Goal: Transaction & Acquisition: Purchase product/service

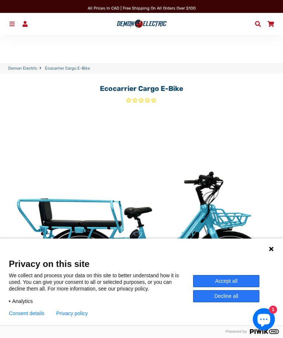
click at [227, 284] on button "Accept all" at bounding box center [226, 281] width 66 height 12
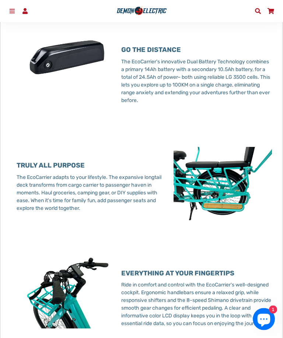
scroll to position [871, 0]
click at [257, 9] on span at bounding box center [258, 11] width 8 height 6
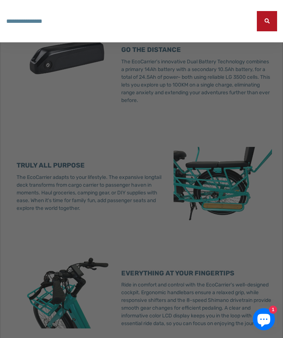
click at [36, 26] on input "Search our store" at bounding box center [131, 21] width 251 height 20
type input "**********"
click at [267, 21] on button "Search" at bounding box center [267, 21] width 20 height 20
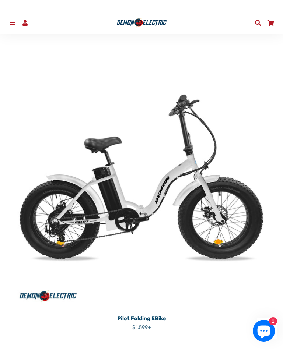
scroll to position [406, 0]
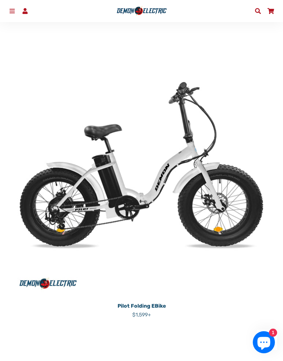
click at [140, 189] on img at bounding box center [141, 164] width 271 height 271
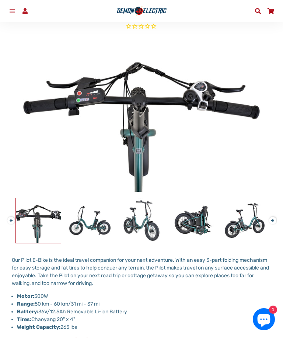
scroll to position [73, 0]
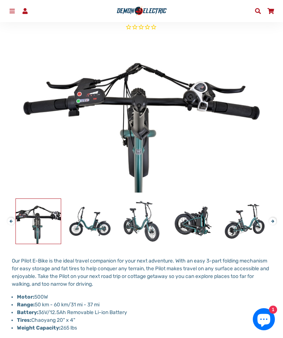
click at [145, 109] on img at bounding box center [141, 116] width 259 height 153
click at [149, 95] on img at bounding box center [141, 116] width 259 height 153
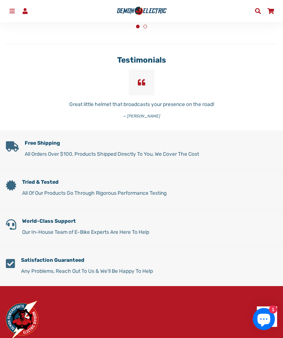
scroll to position [2039, 0]
click at [46, 145] on h5 "Free Shipping" at bounding box center [112, 143] width 174 height 6
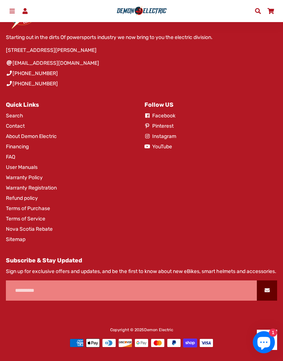
scroll to position [2354, 0]
click at [31, 205] on link "Terms of Purchase" at bounding box center [28, 209] width 44 height 8
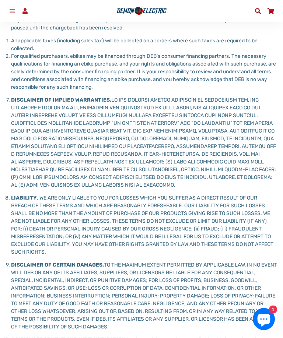
scroll to position [1057, 0]
